Goal: Transaction & Acquisition: Obtain resource

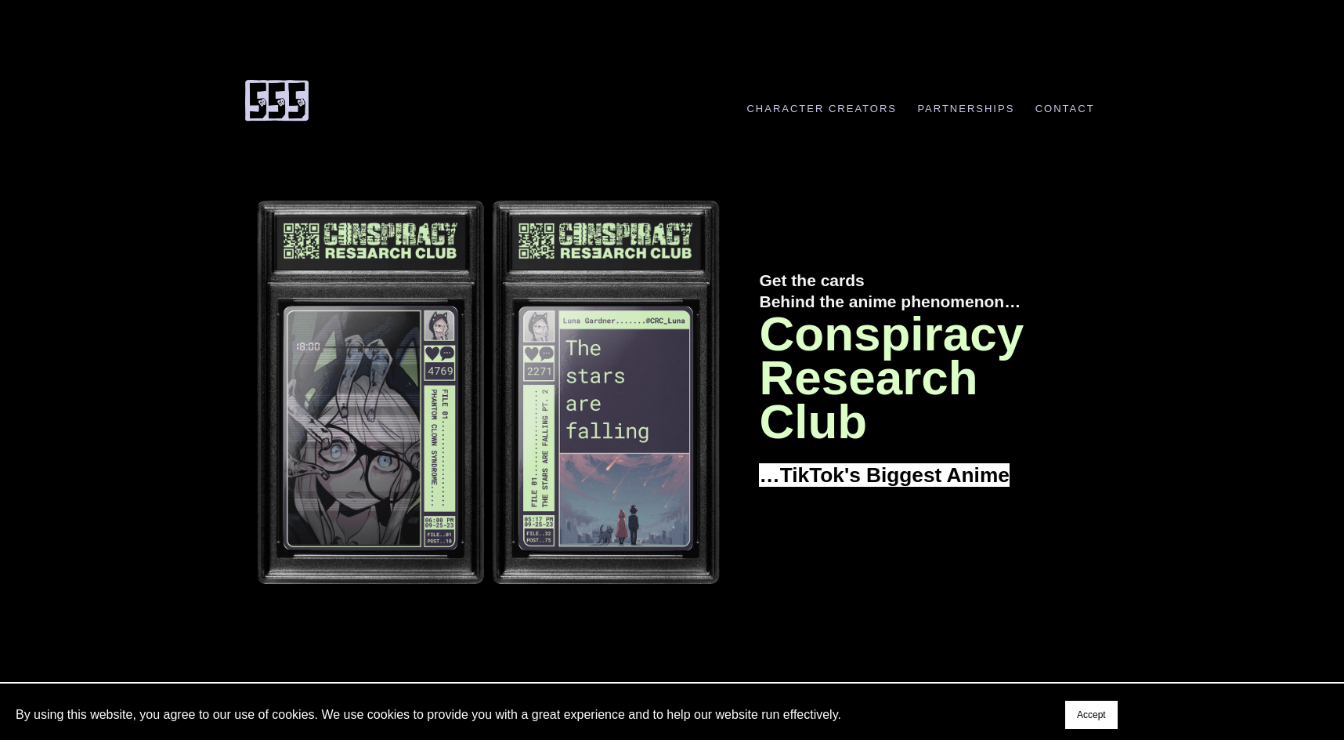
click at [559, 262] on img at bounding box center [486, 391] width 491 height 400
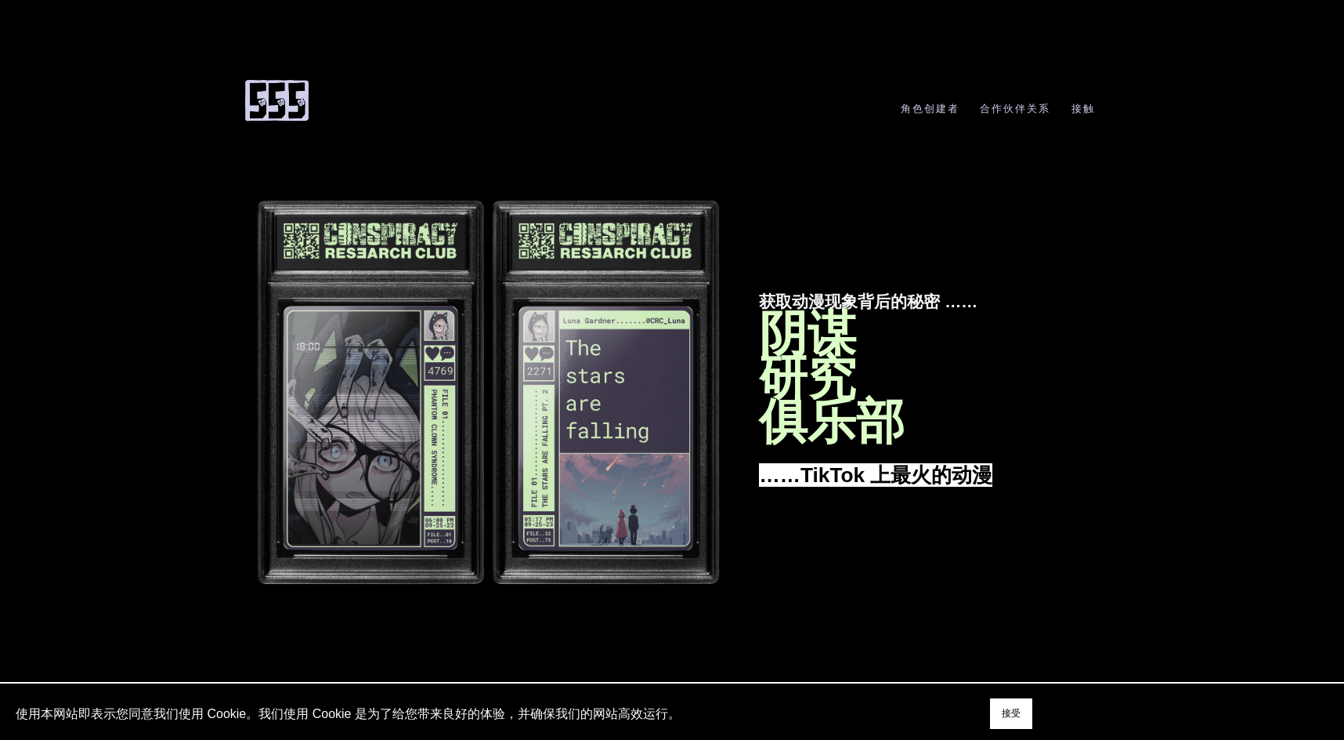
click at [1004, 702] on button "接受" at bounding box center [1011, 713] width 42 height 31
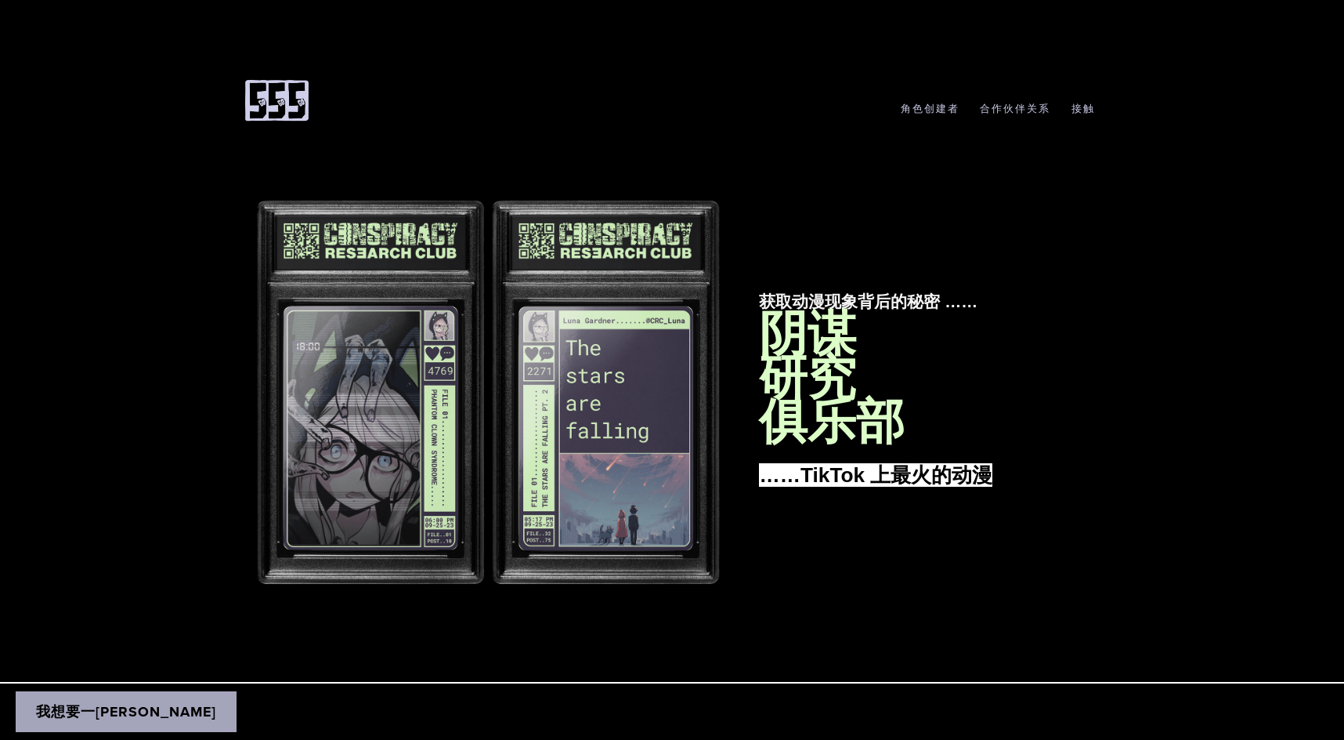
click at [86, 722] on link "我想要一[PERSON_NAME]" at bounding box center [126, 711] width 221 height 41
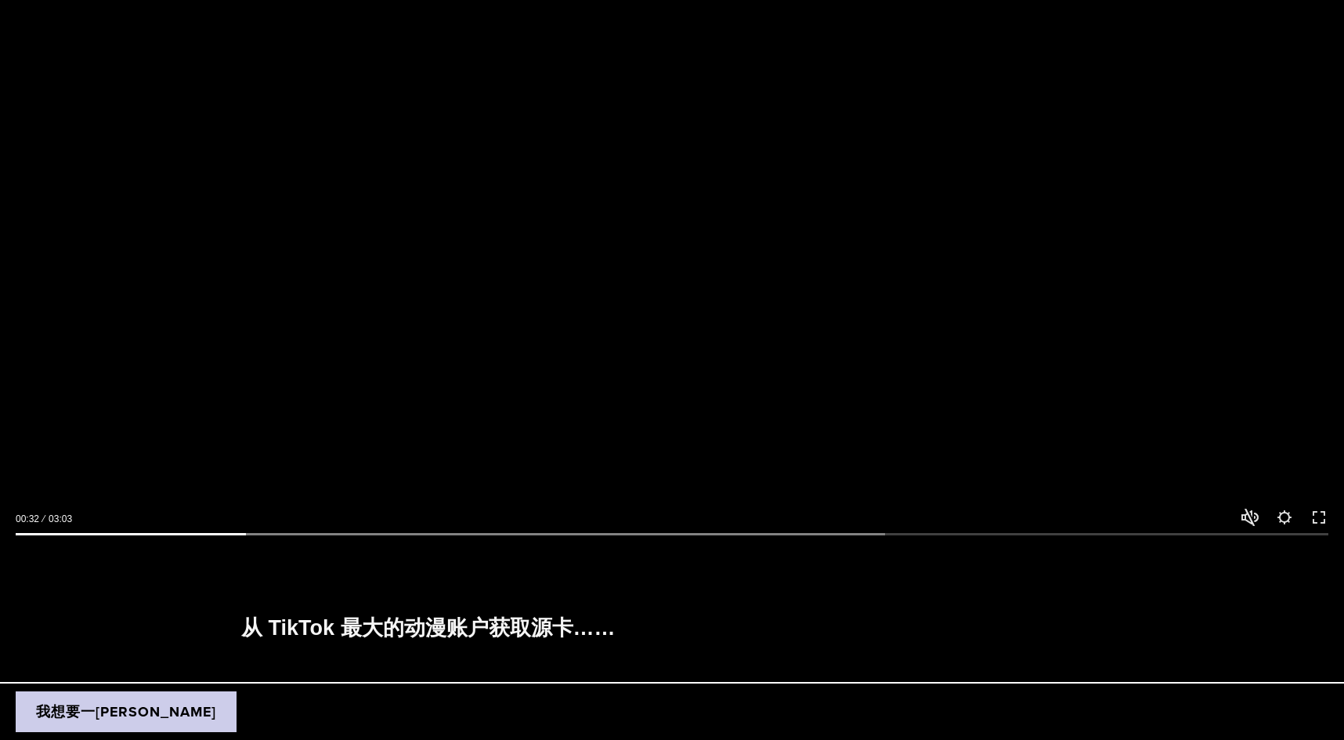
scroll to position [1158, 0]
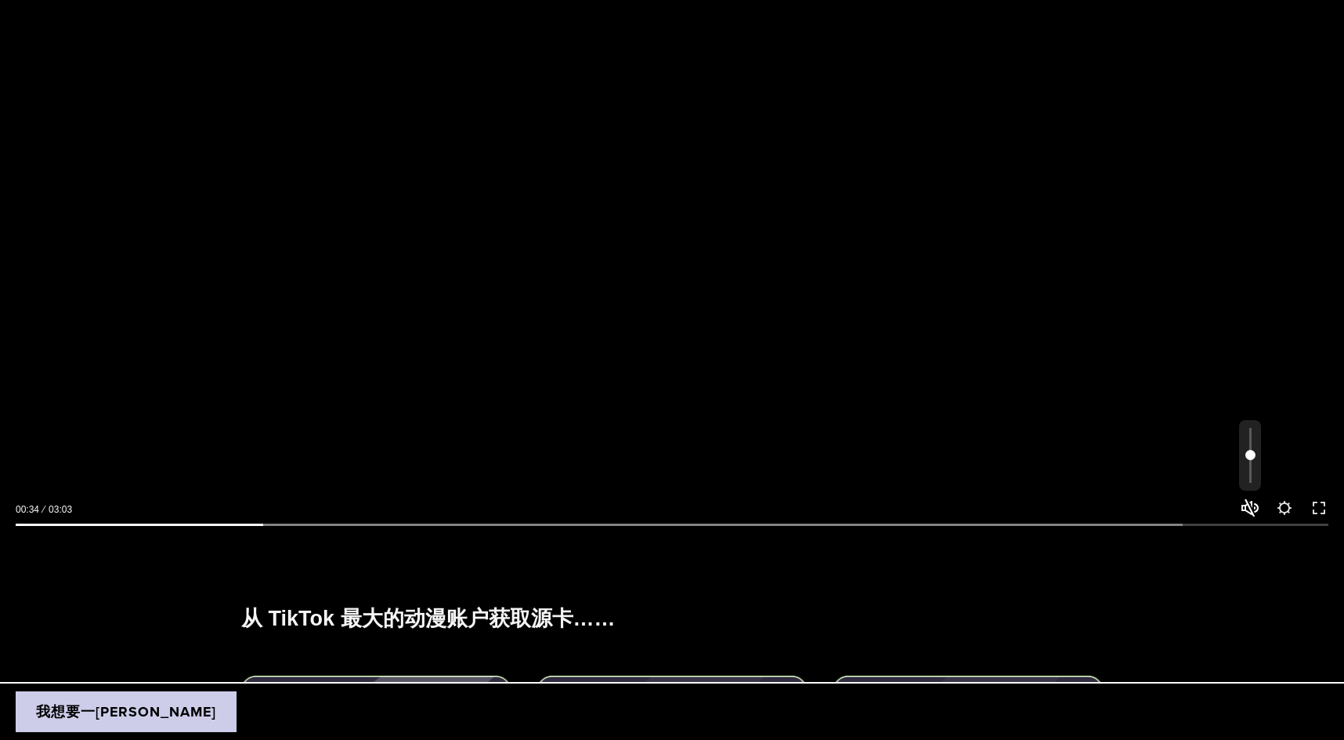
type input "*****"
click at [1249, 507] on button "取消静音 沉默的" at bounding box center [1250, 507] width 19 height 19
type input "*"
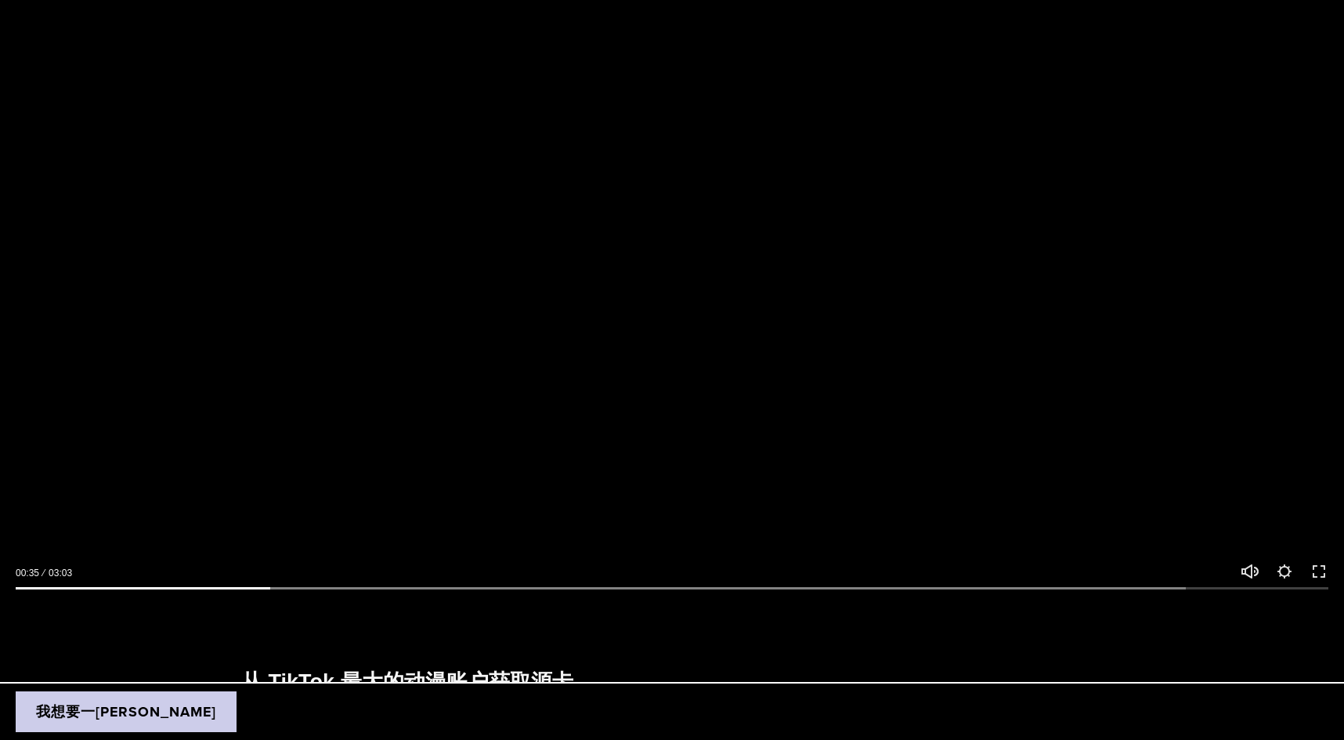
scroll to position [1001, 0]
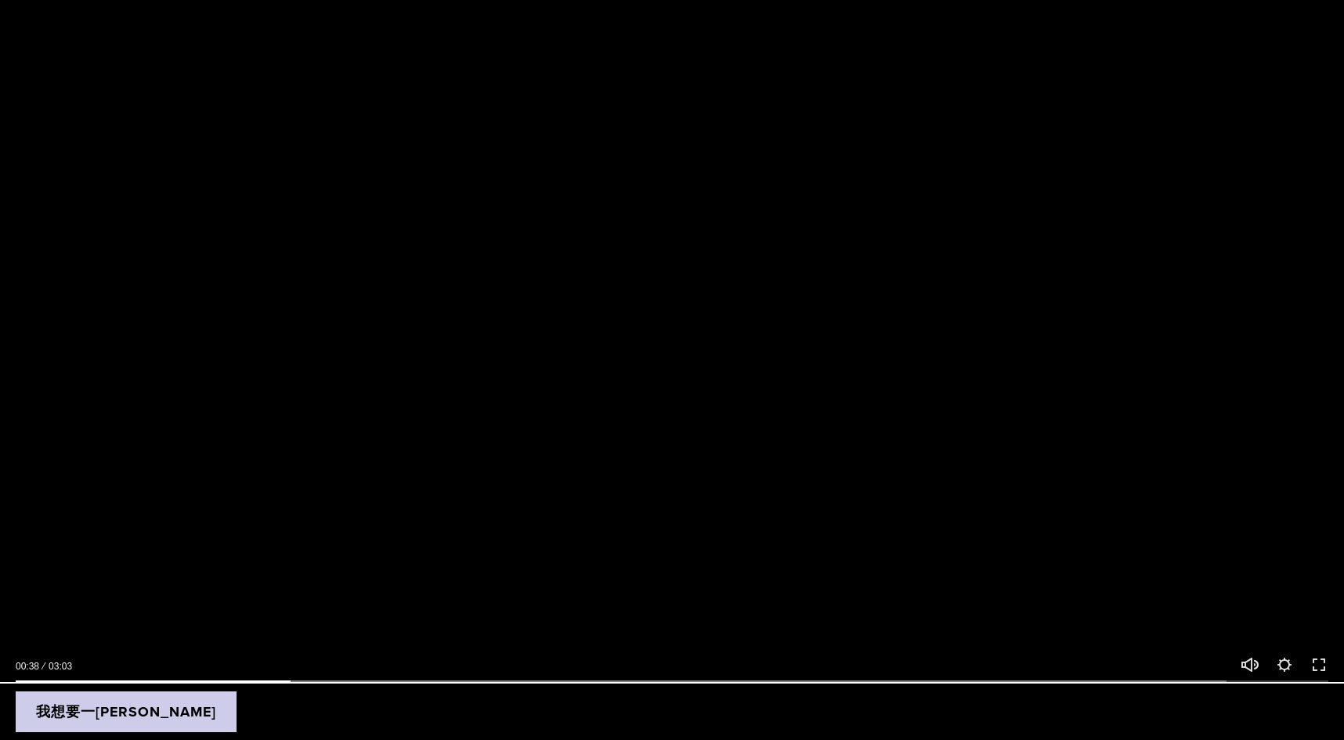
click at [657, 326] on button "玩" at bounding box center [672, 322] width 94 height 94
type input "*****"
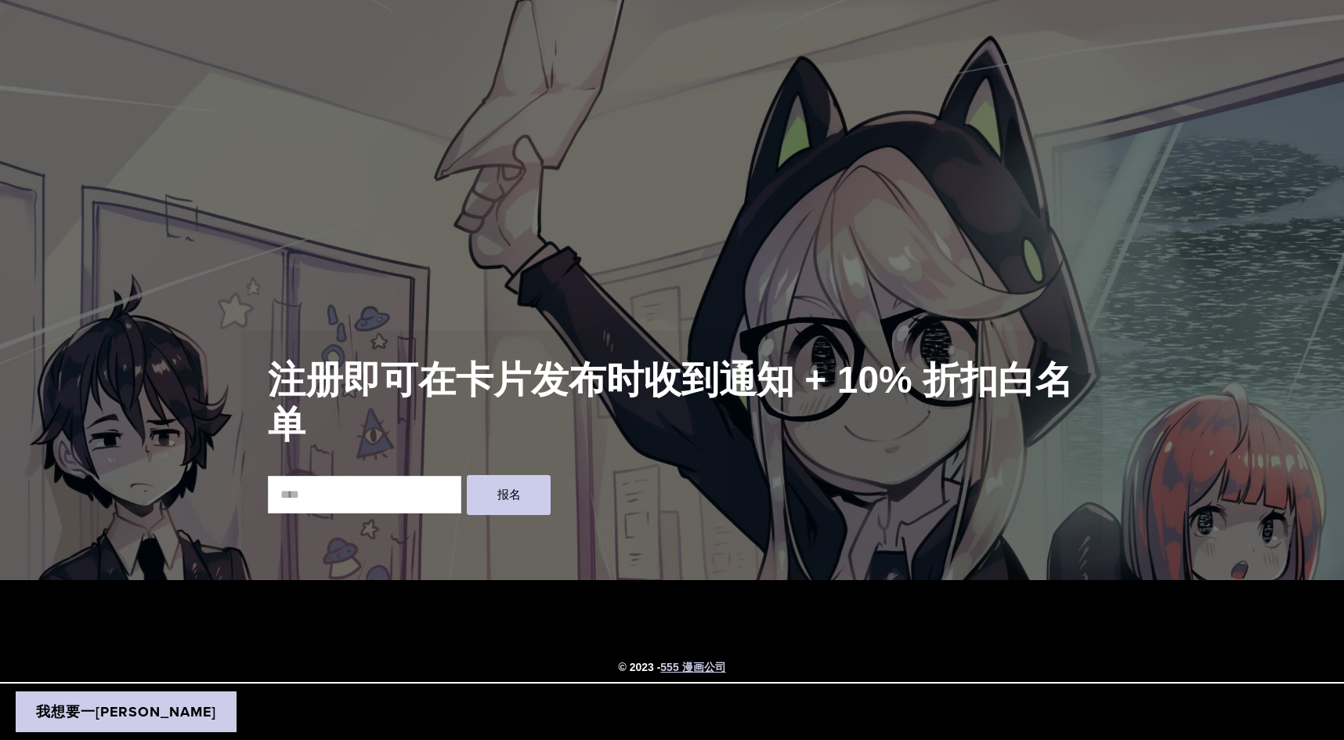
scroll to position [11987, 0]
